Goal: Task Accomplishment & Management: Manage account settings

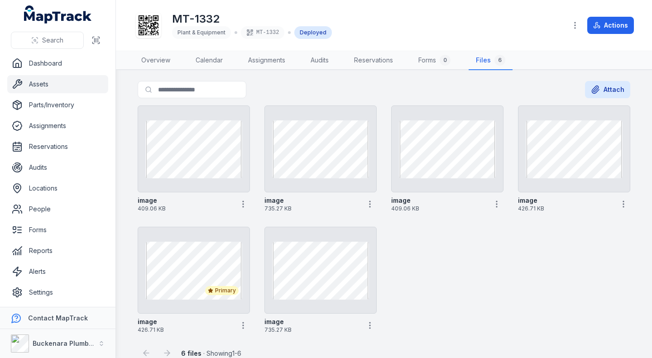
scroll to position [14, 0]
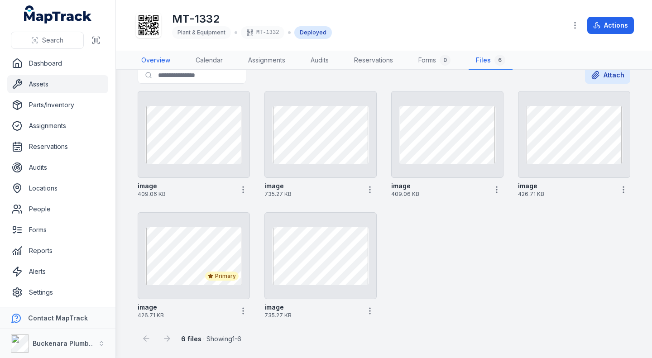
click at [160, 57] on link "Overview" at bounding box center [155, 60] width 43 height 19
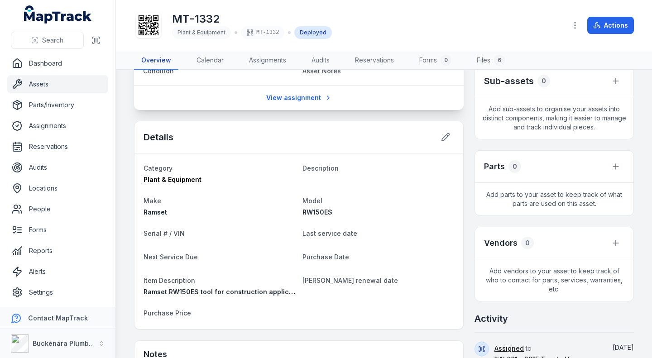
scroll to position [202, 0]
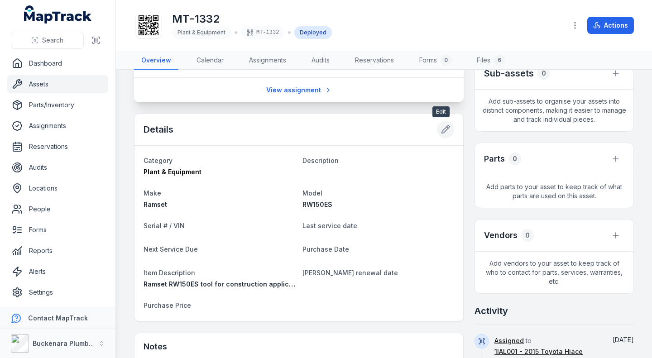
click at [442, 128] on icon at bounding box center [445, 129] width 9 height 9
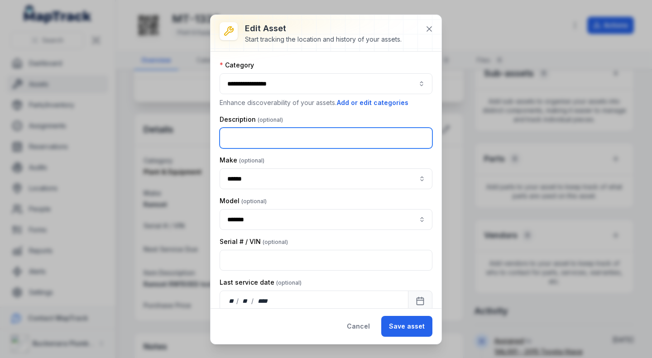
click at [271, 135] on input "text" at bounding box center [325, 138] width 213 height 21
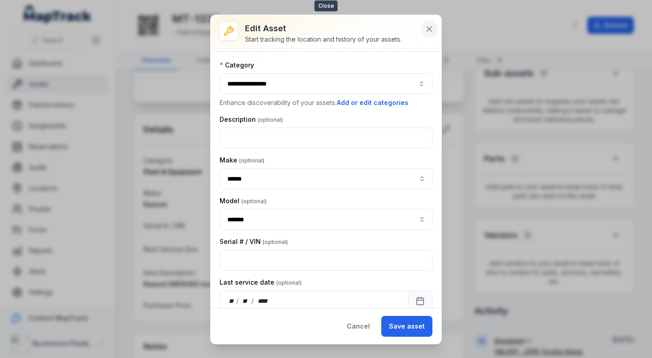
click at [429, 29] on icon at bounding box center [429, 29] width 5 height 5
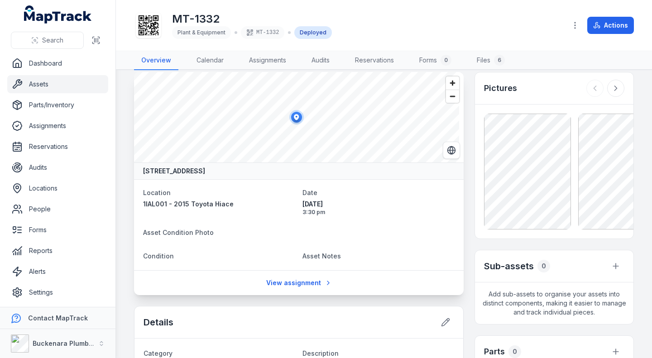
scroll to position [0, 0]
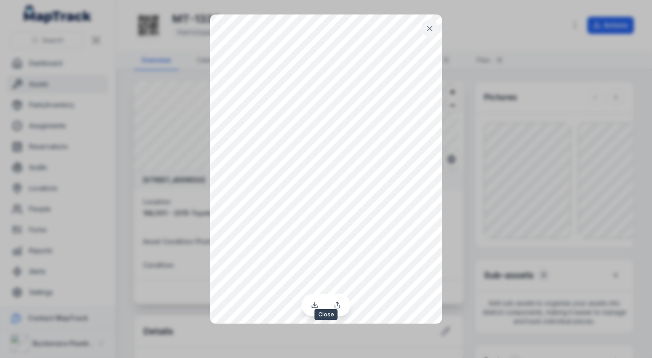
click at [428, 33] on icon at bounding box center [429, 28] width 9 height 9
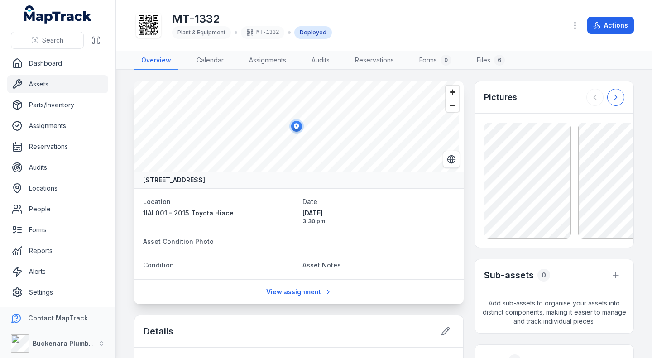
click at [611, 97] on icon at bounding box center [615, 97] width 9 height 9
click at [607, 90] on button at bounding box center [615, 97] width 17 height 17
drag, startPoint x: 608, startPoint y: 94, endPoint x: 636, endPoint y: 102, distance: 29.1
click at [636, 102] on main "[STREET_ADDRESS] Location 1IAL001 - 2015 Toyota Hiace Date [DATE] 3:30 pm Asset…" at bounding box center [384, 214] width 536 height 288
click at [607, 102] on button at bounding box center [615, 97] width 17 height 17
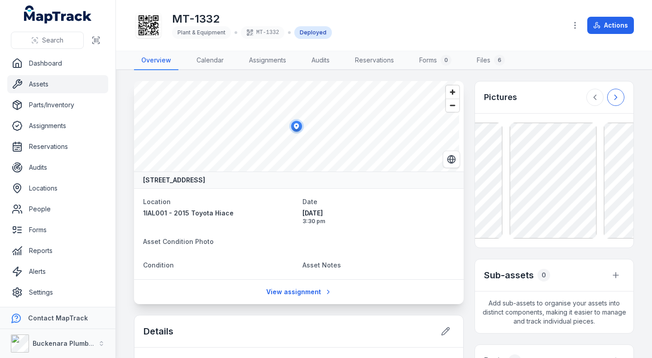
click at [611, 99] on icon at bounding box center [615, 97] width 9 height 9
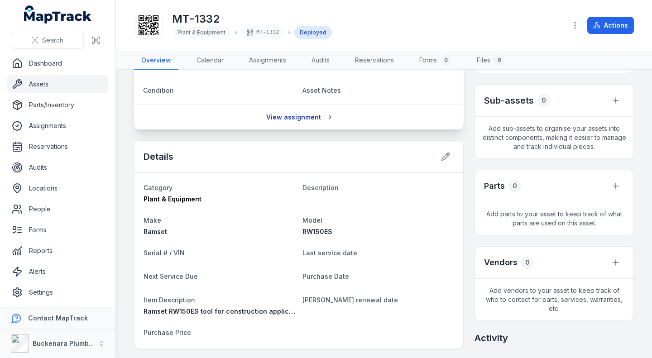
scroll to position [174, 0]
click at [441, 158] on icon at bounding box center [445, 156] width 9 height 9
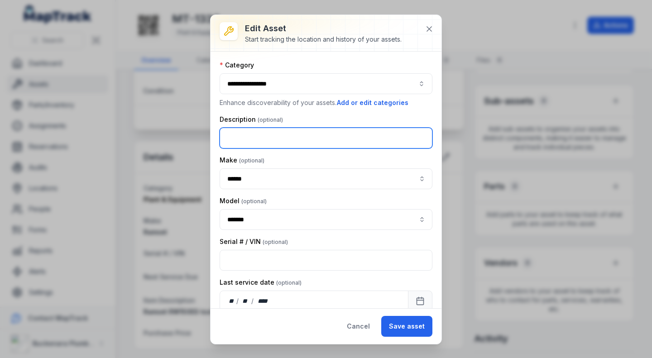
click at [280, 140] on input "text" at bounding box center [325, 138] width 213 height 21
type input "**********"
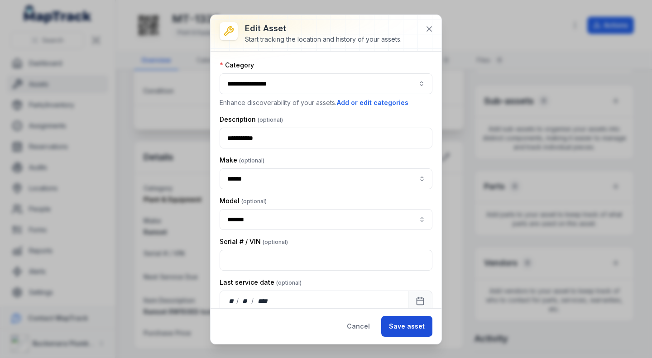
click at [424, 328] on button "Save asset" at bounding box center [406, 326] width 51 height 21
